Goal: Task Accomplishment & Management: Use online tool/utility

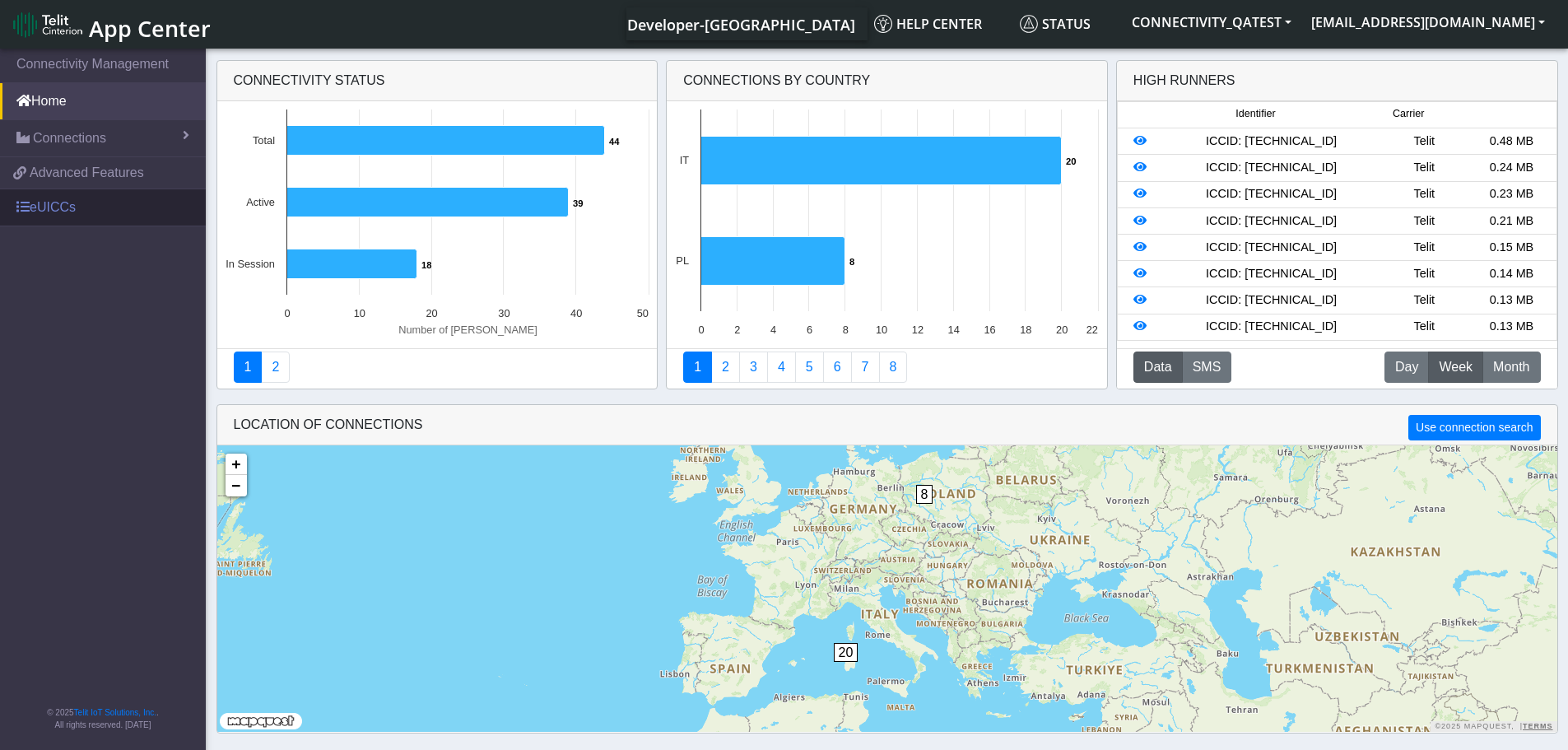
click at [52, 206] on link "eUICCs" at bounding box center [103, 207] width 206 height 36
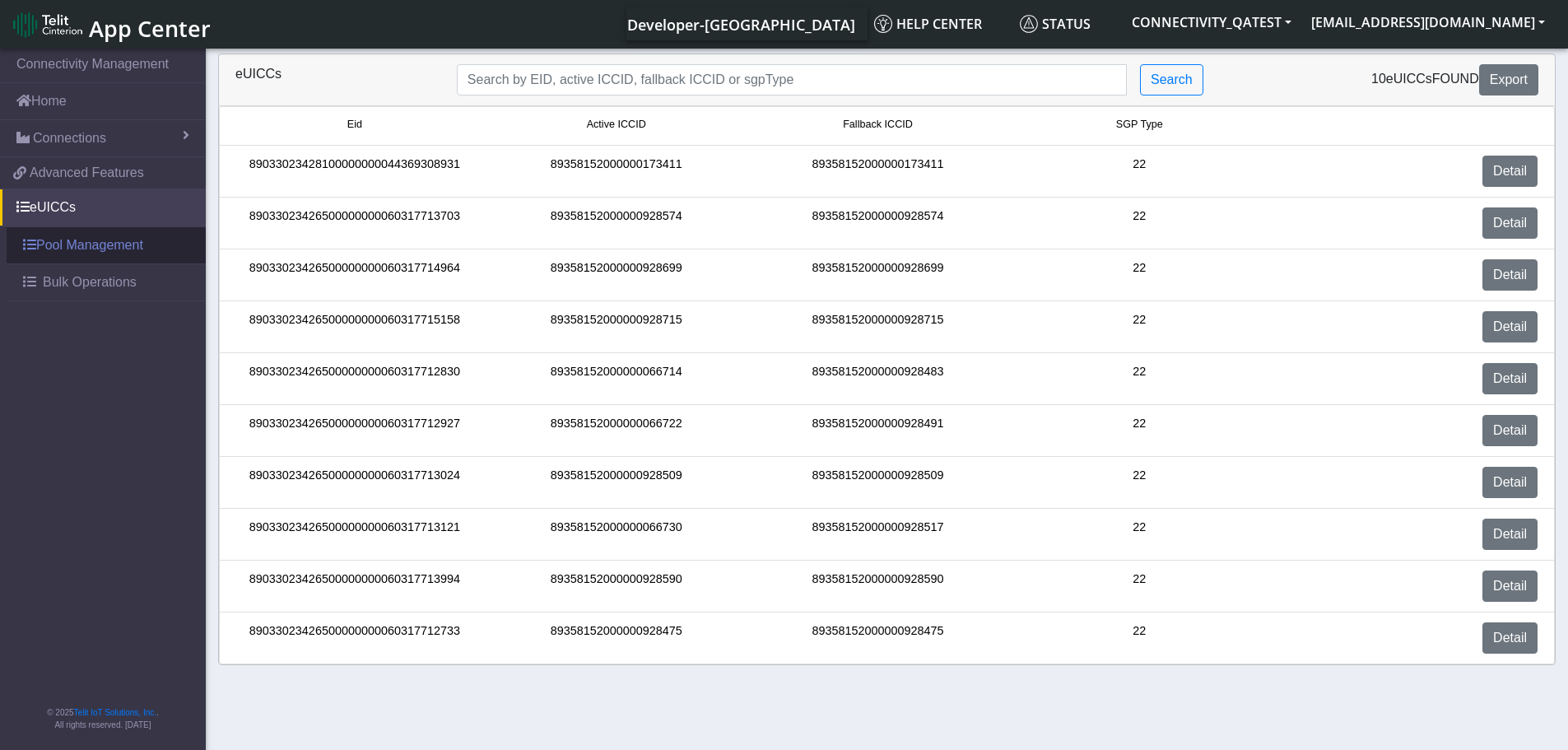
click at [99, 248] on link "Pool Management" at bounding box center [106, 246] width 199 height 36
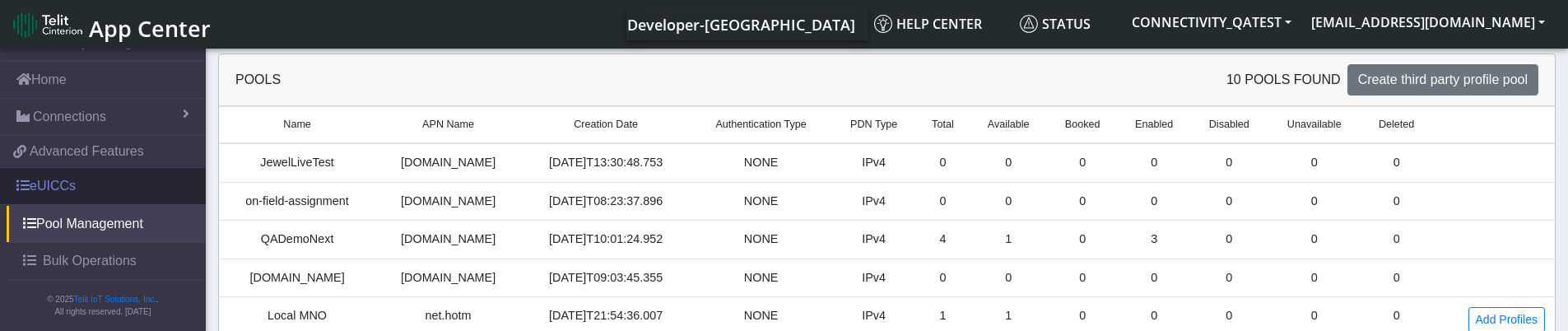
scroll to position [28, 0]
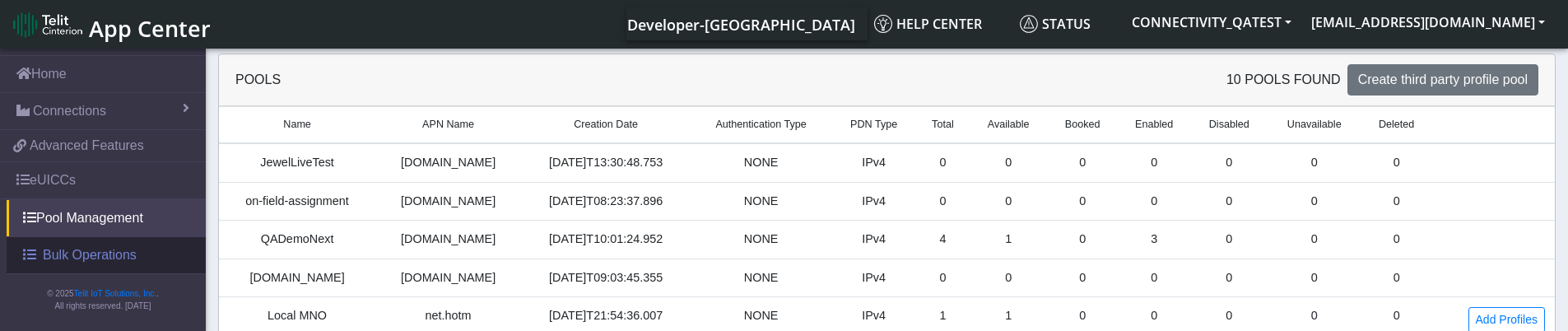
click at [76, 245] on span "Bulk Operations" at bounding box center [89, 255] width 94 height 20
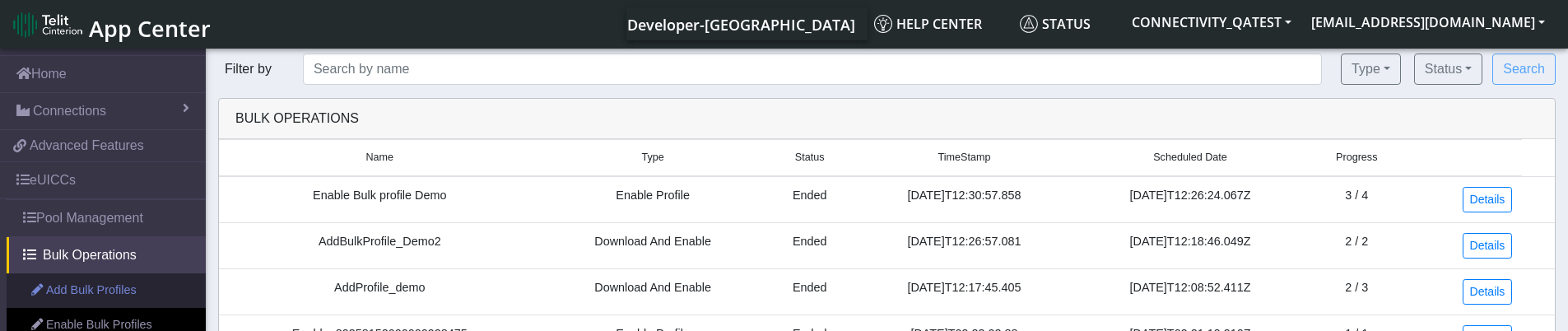
click at [87, 294] on link "Add Bulk Profiles" at bounding box center [106, 290] width 199 height 34
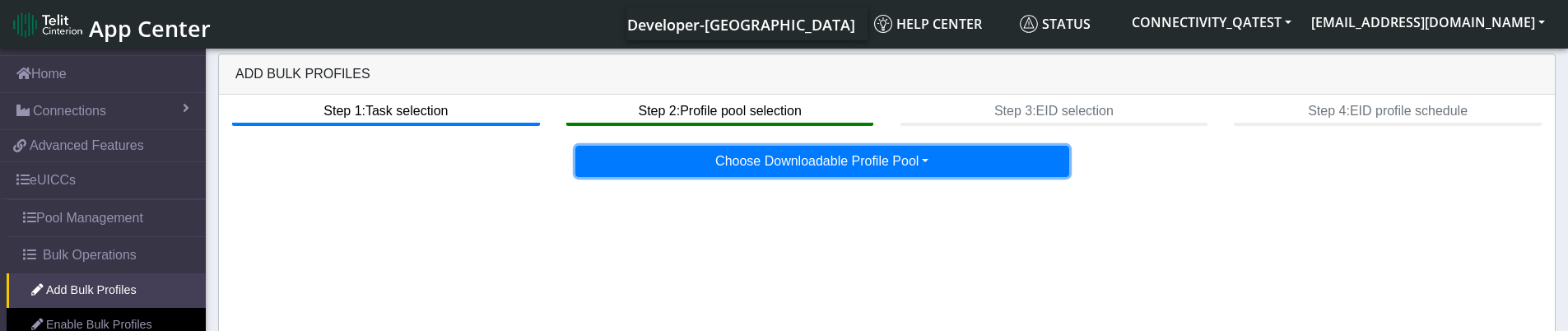
click at [690, 164] on button "Choose Downloadable Profile Pool" at bounding box center [822, 161] width 494 height 31
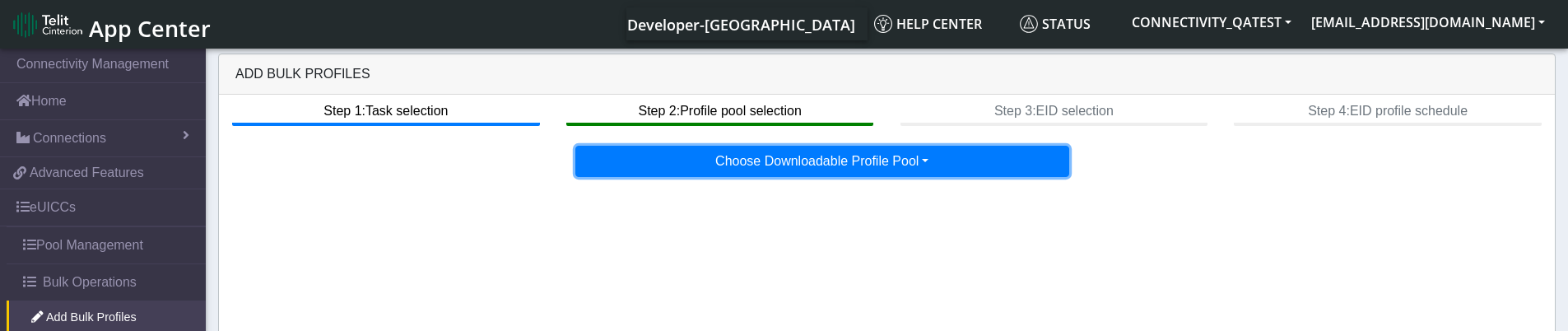
click at [676, 163] on button "Choose Downloadable Profile Pool" at bounding box center [822, 161] width 494 height 31
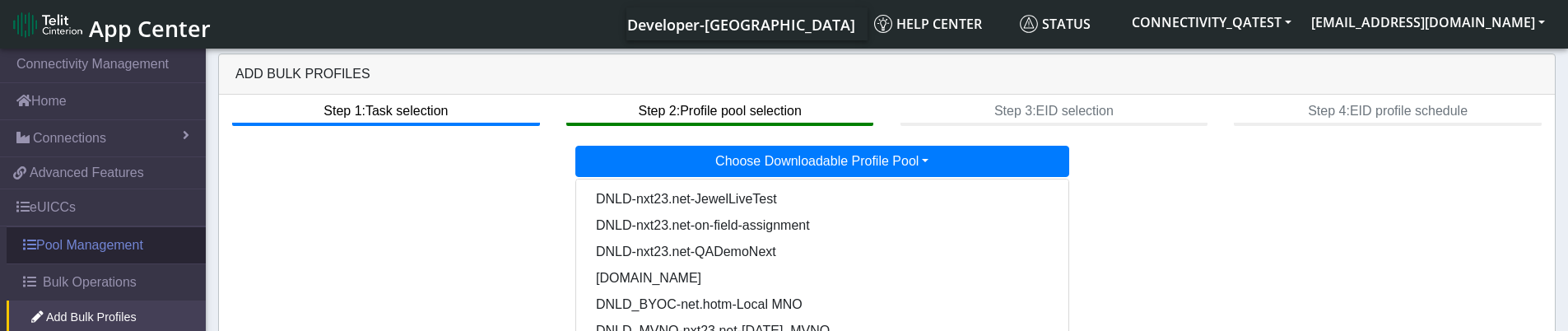
click at [87, 247] on link "Pool Management" at bounding box center [106, 245] width 199 height 36
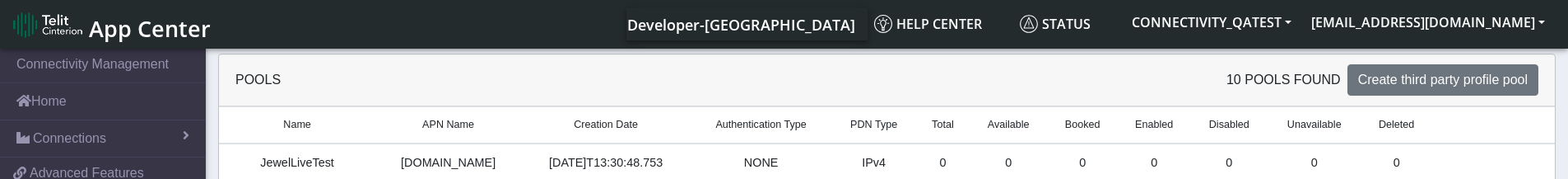
click at [545, 70] on div "Pools" at bounding box center [555, 79] width 665 height 20
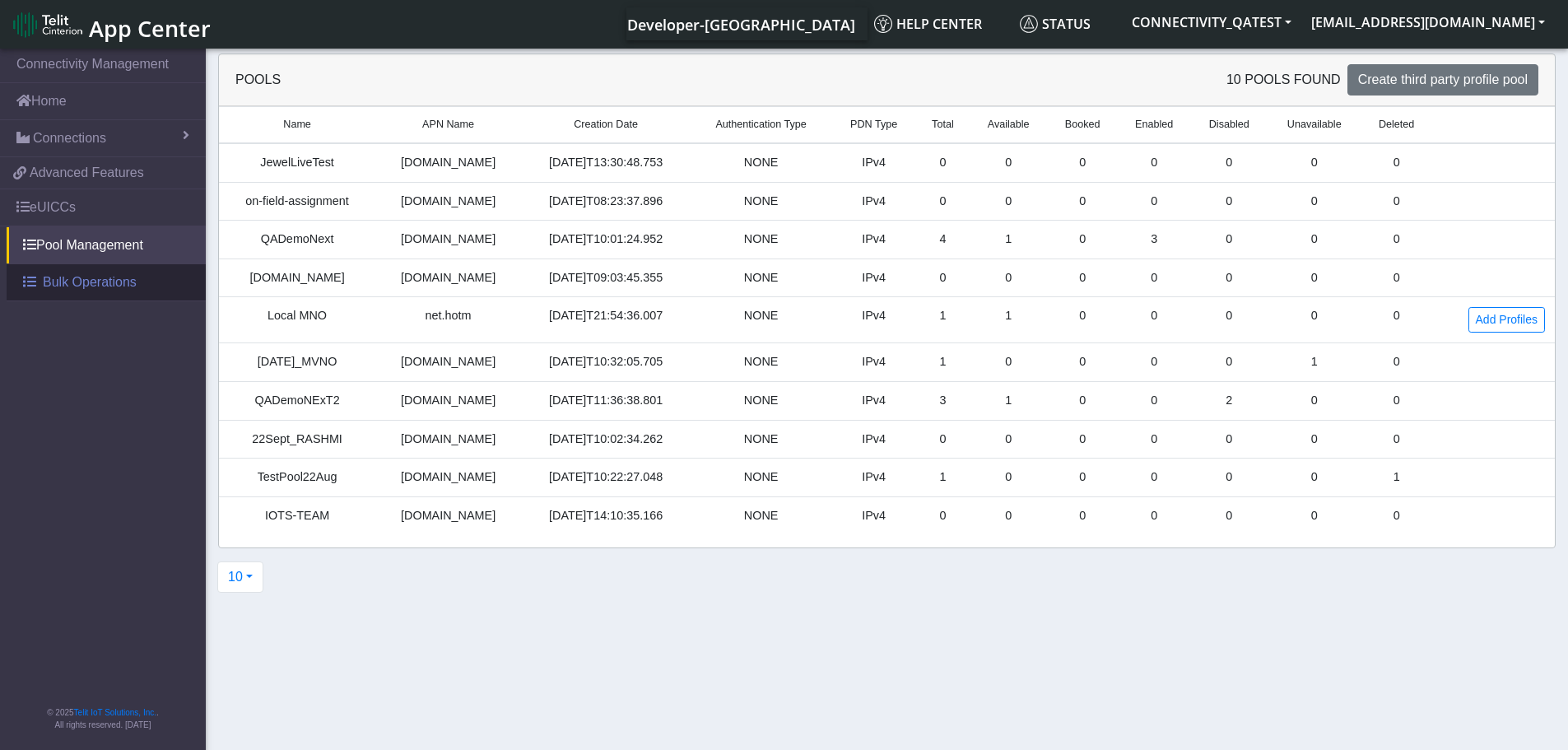
click at [120, 280] on span "Bulk Operations" at bounding box center [89, 282] width 94 height 20
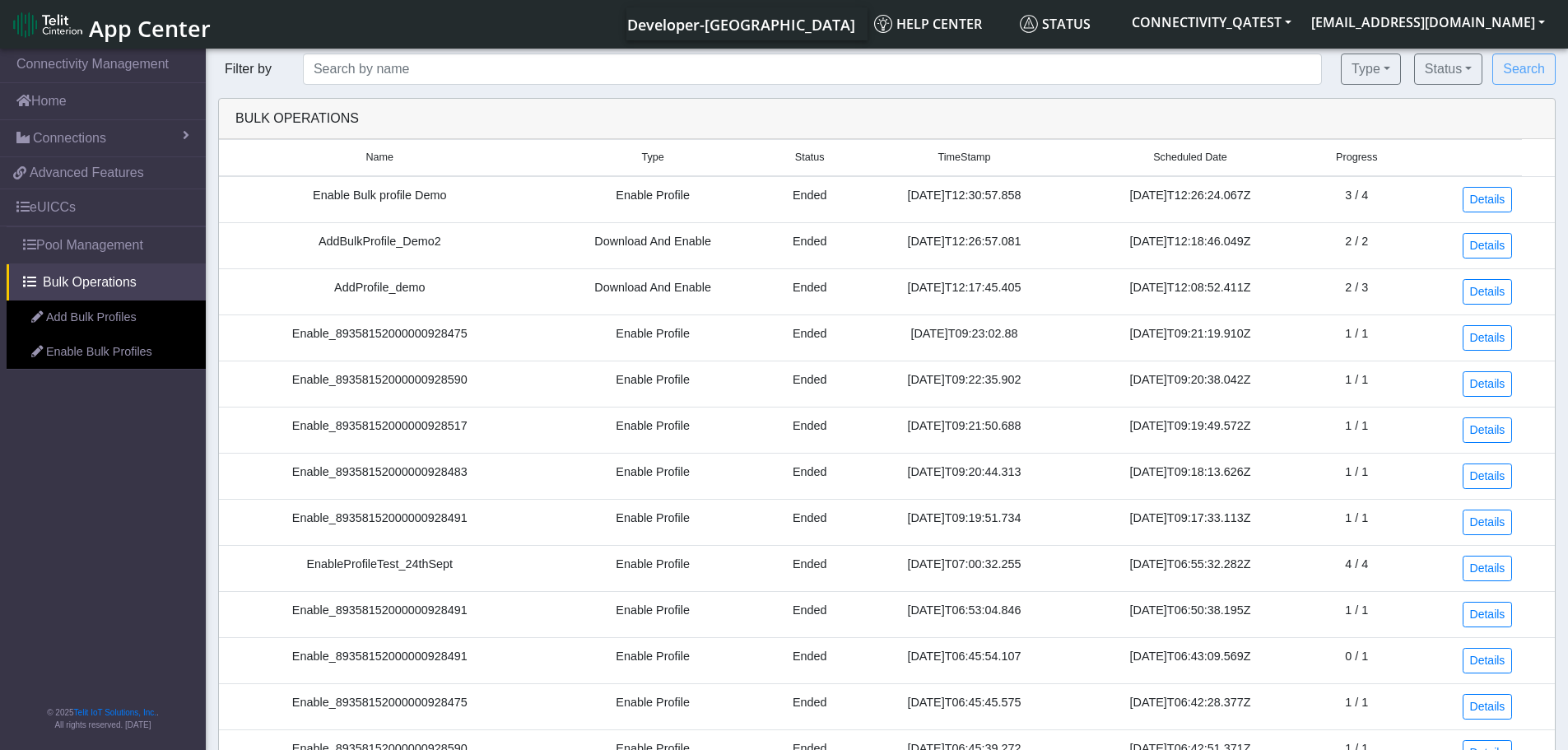
click at [118, 323] on link "Add Bulk Profiles" at bounding box center [106, 318] width 199 height 34
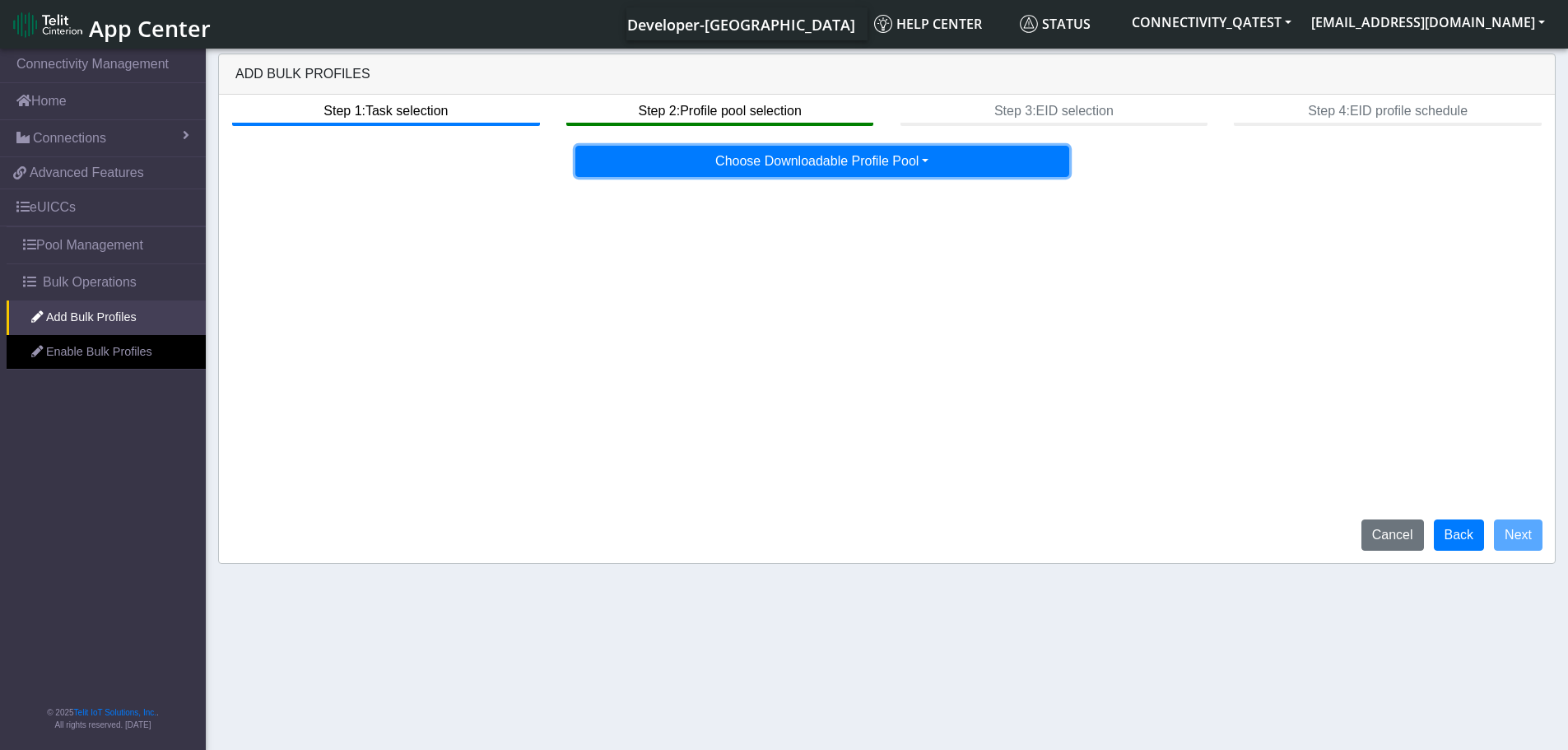
click at [933, 163] on button "Choose Downloadable Profile Pool" at bounding box center [822, 161] width 494 height 31
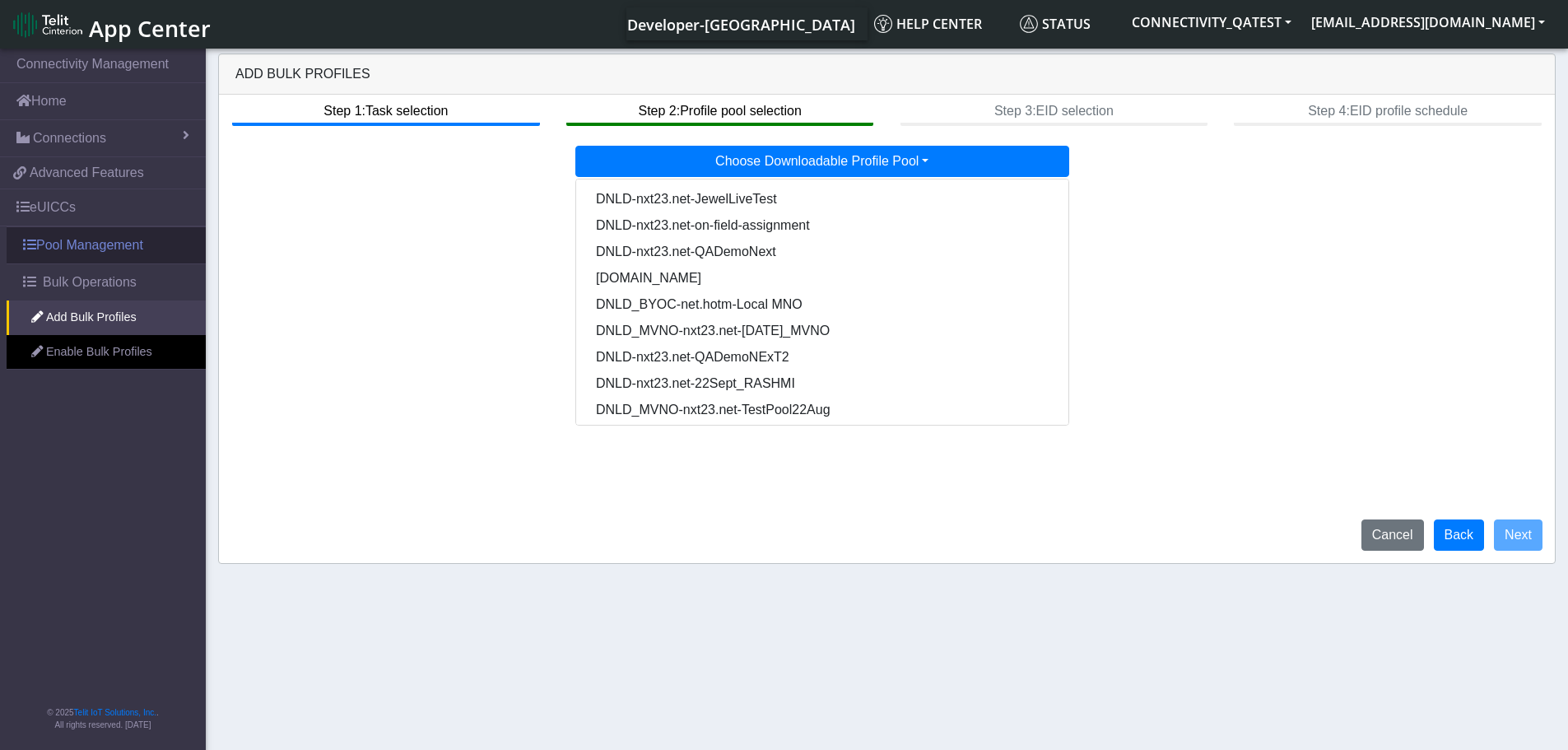
click at [101, 249] on link "Pool Management" at bounding box center [106, 246] width 199 height 36
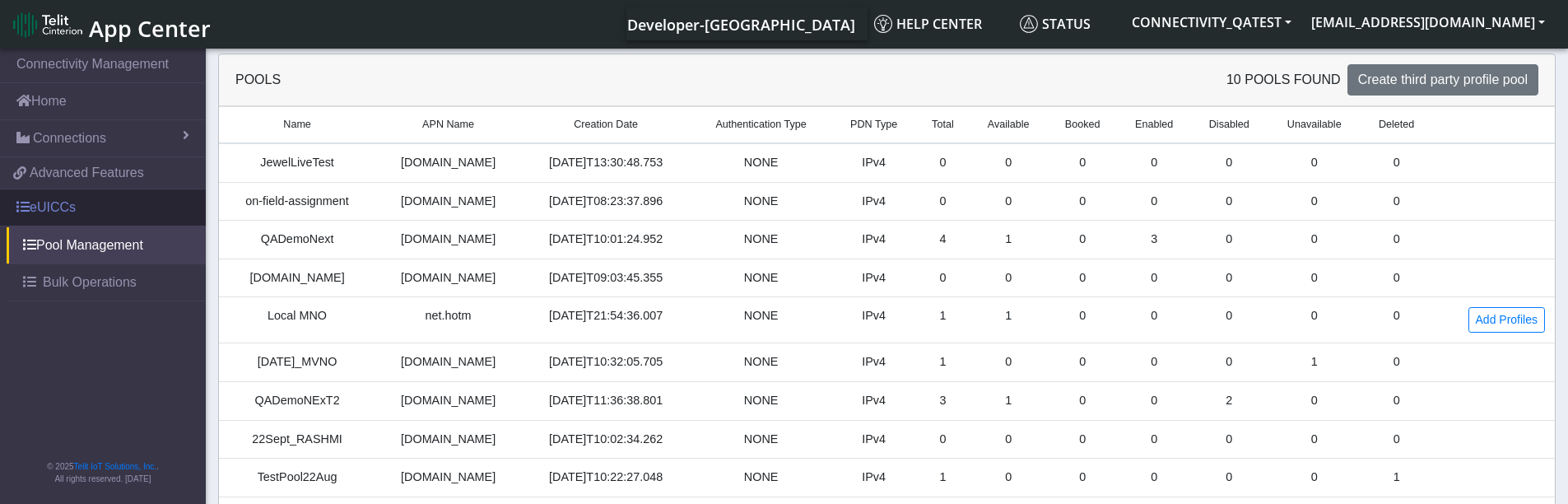
click at [77, 207] on link "eUICCs" at bounding box center [103, 208] width 206 height 36
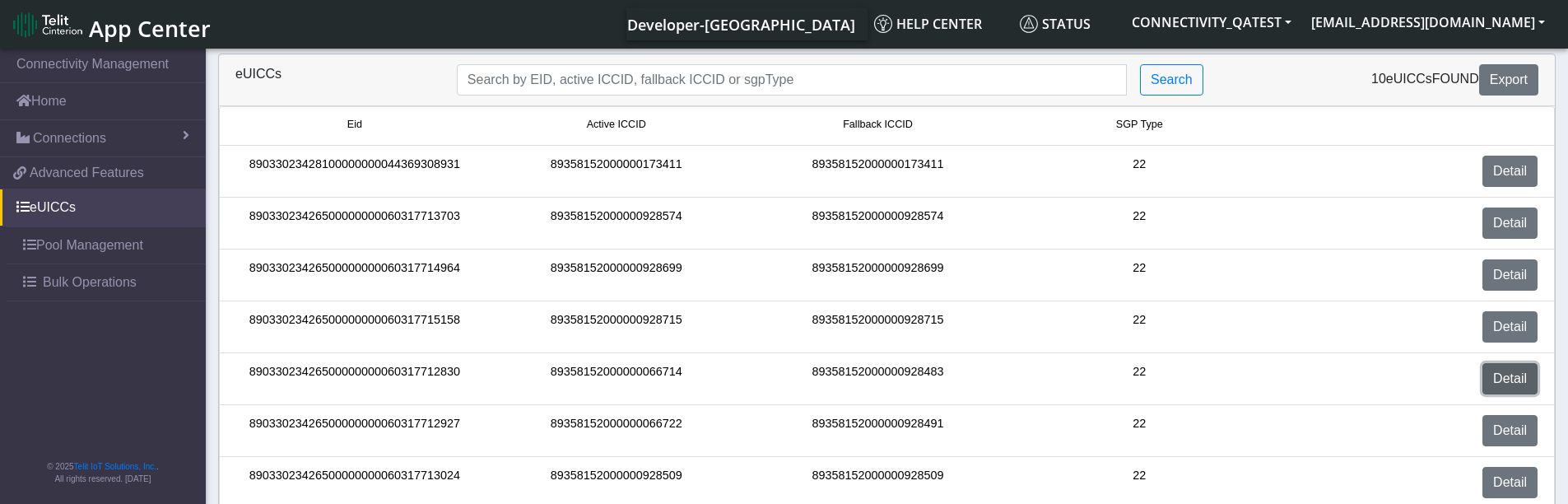
click at [1495, 356] on link "Detail" at bounding box center [1510, 378] width 55 height 31
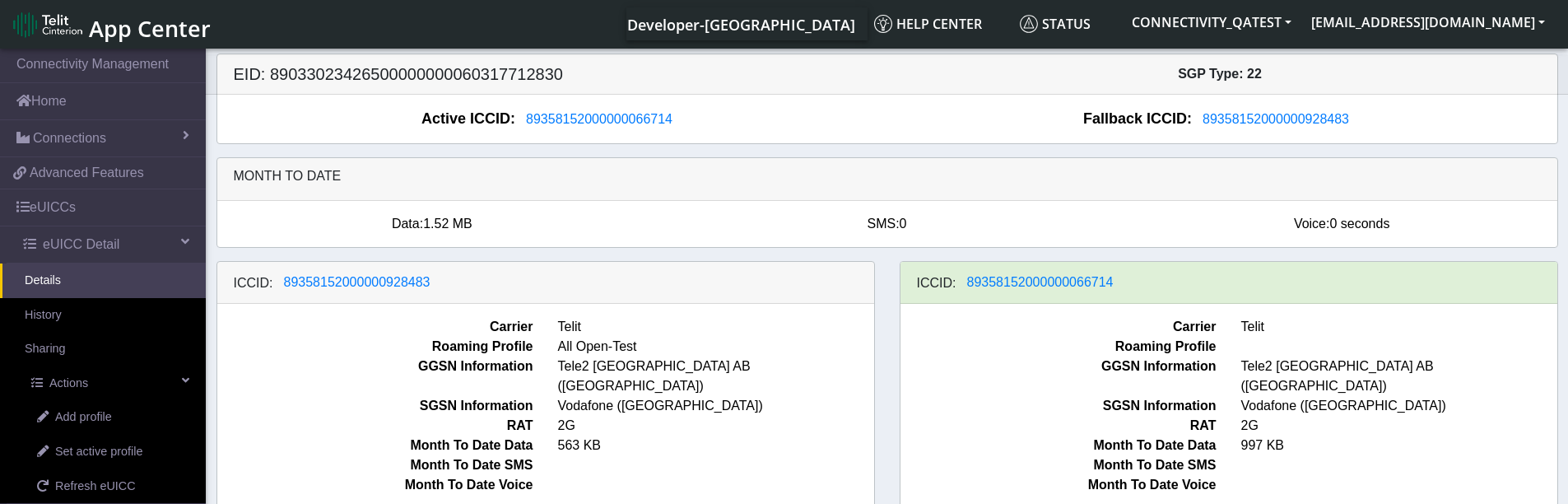
click at [348, 356] on div "ICCID: 89358152000000928483 Carrier Telit Roaming Profile All Open-Test GGSN In…" at bounding box center [886, 392] width 1366 height 261
click at [101, 356] on span "Add profile" at bounding box center [84, 417] width 57 height 18
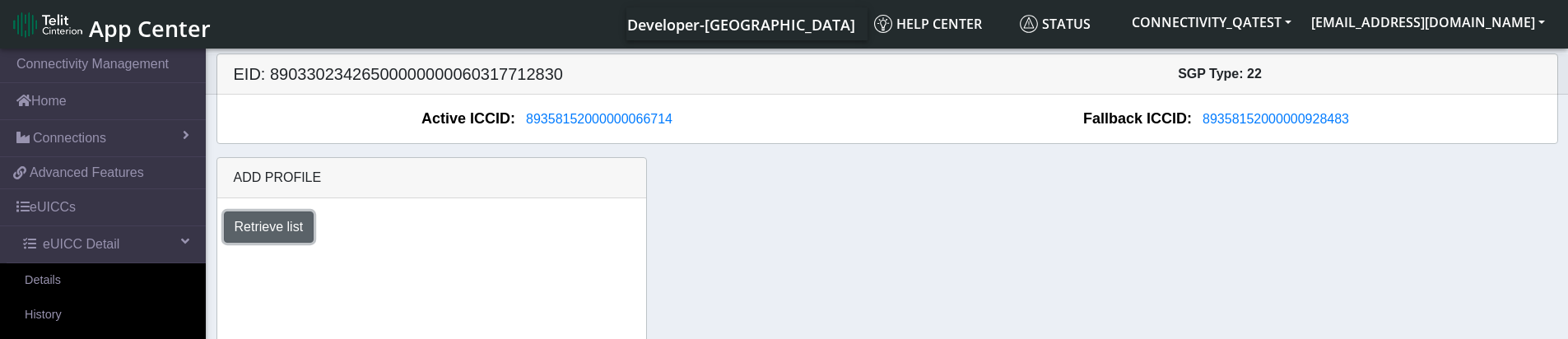
click at [242, 221] on button "Retrieve list" at bounding box center [268, 227] width 90 height 31
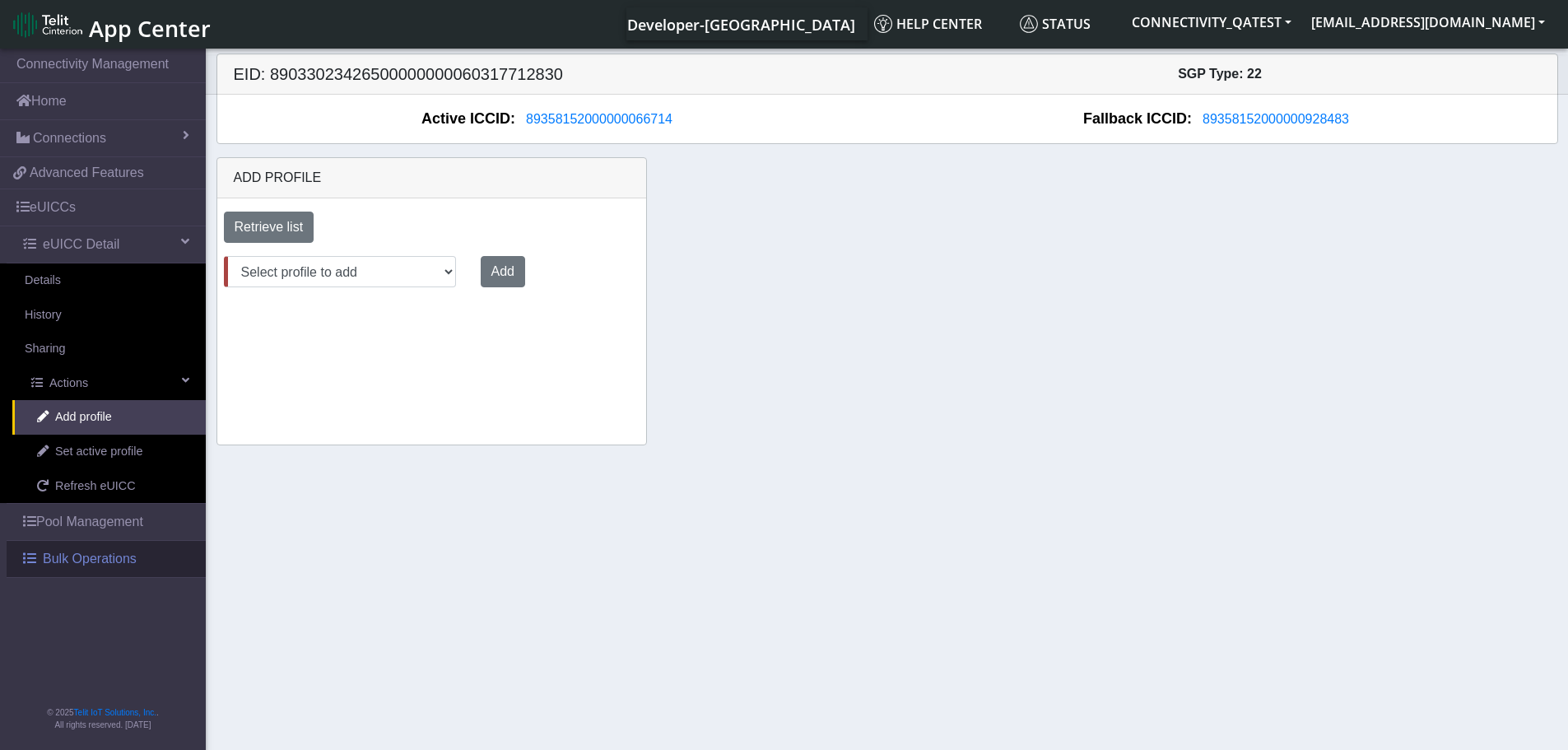
click at [107, 356] on span "Bulk Operations" at bounding box center [89, 559] width 94 height 20
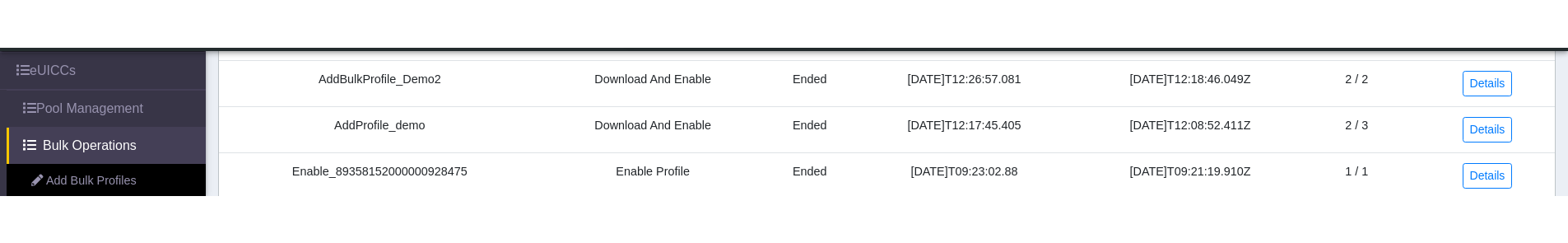
scroll to position [165, 0]
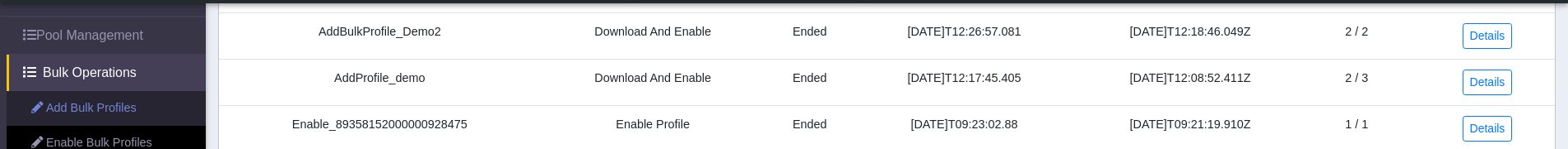
click at [107, 104] on link "Add Bulk Profiles" at bounding box center [106, 108] width 199 height 34
